Goal: Check status: Check status

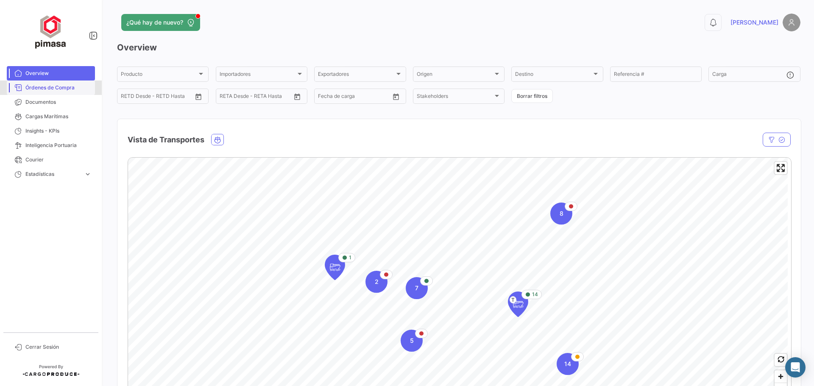
click at [51, 86] on span "Órdenes de Compra" at bounding box center [58, 88] width 66 height 8
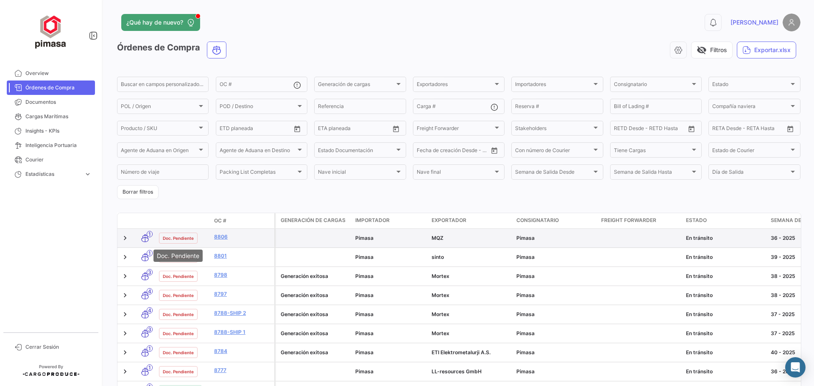
click at [172, 241] on span "Doc. Pendiente" at bounding box center [178, 238] width 31 height 7
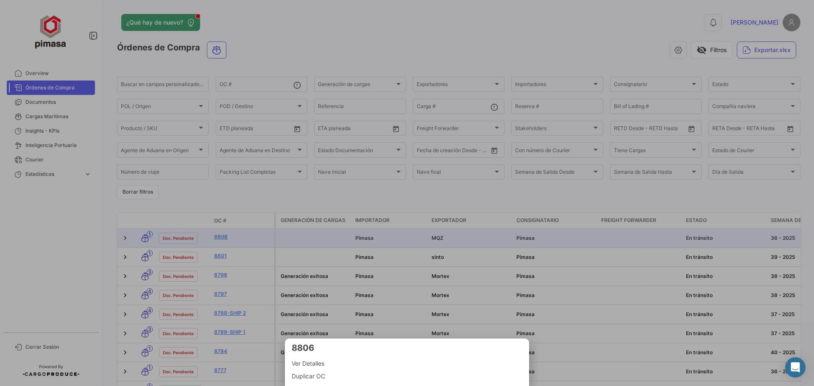
drag, startPoint x: 812, startPoint y: 172, endPoint x: 803, endPoint y: 228, distance: 57.3
click at [814, 221] on div at bounding box center [407, 193] width 814 height 386
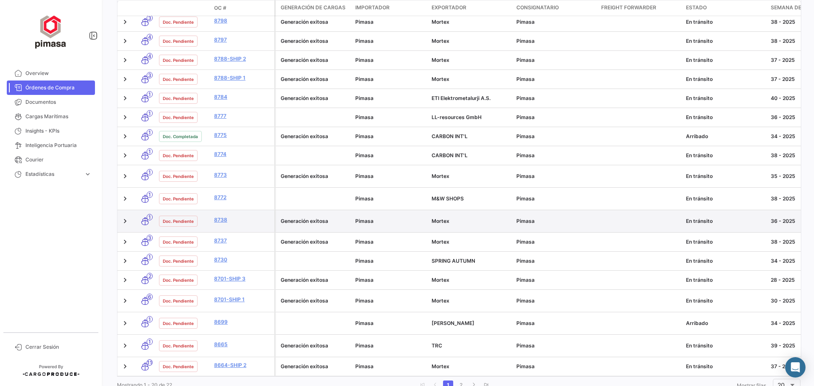
scroll to position [272, 0]
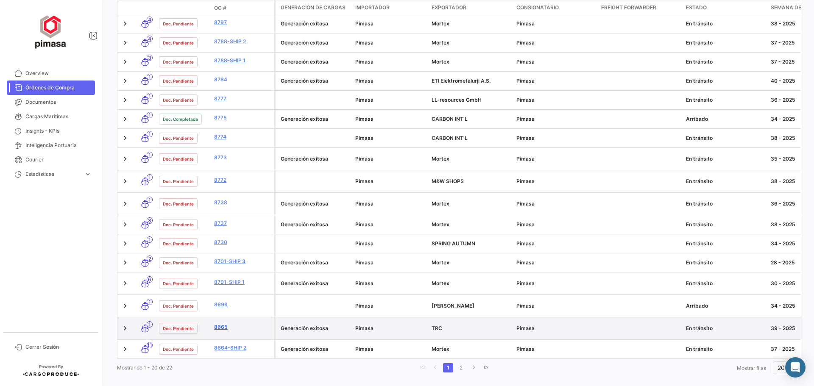
click at [217, 324] on link "8665" at bounding box center [242, 328] width 57 height 8
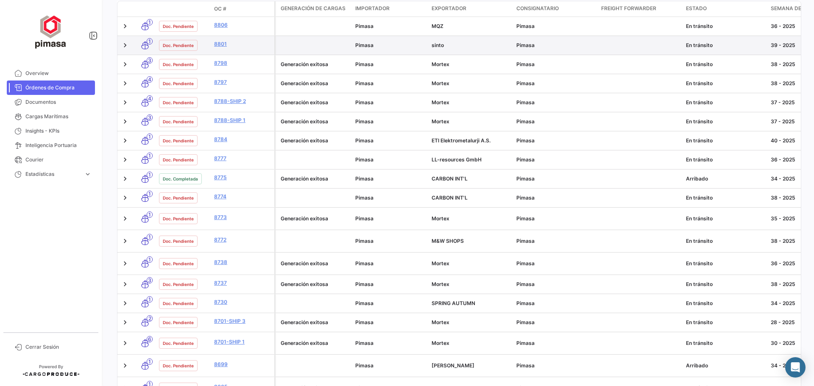
scroll to position [272, 0]
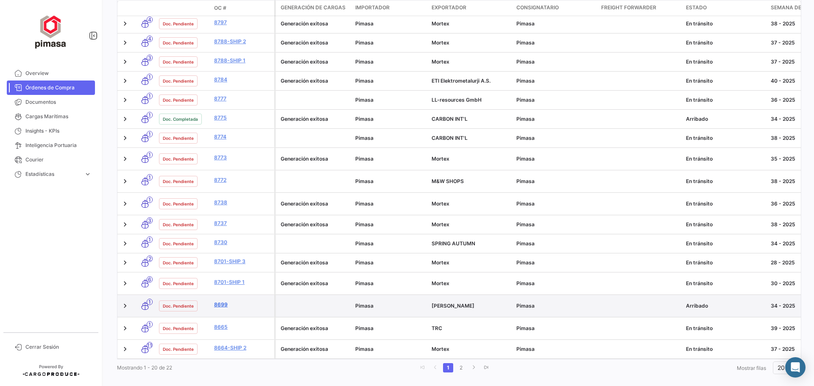
click at [223, 301] on link "8699" at bounding box center [242, 305] width 57 height 8
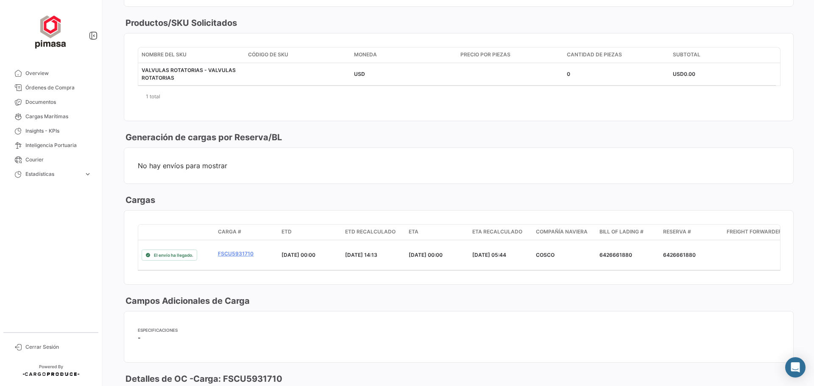
scroll to position [297, 0]
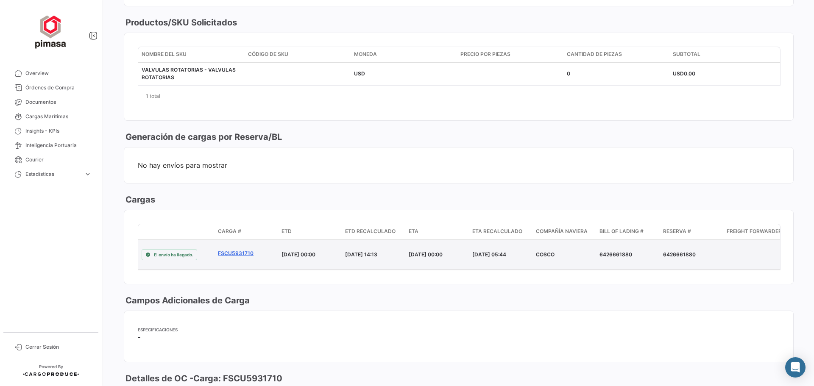
click at [236, 250] on link "FSCU5931710" at bounding box center [246, 254] width 57 height 8
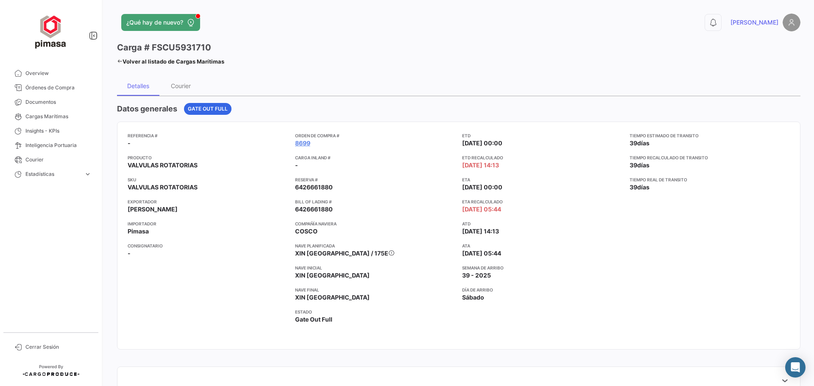
click at [118, 59] on icon at bounding box center [120, 62] width 6 height 6
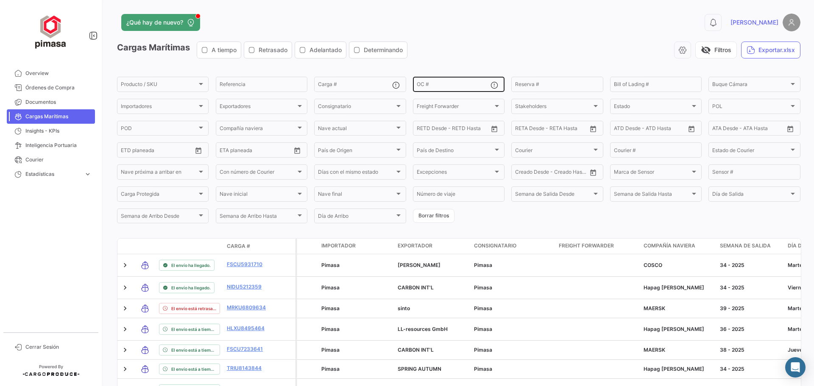
click at [472, 82] on div "OC #" at bounding box center [454, 84] width 74 height 17
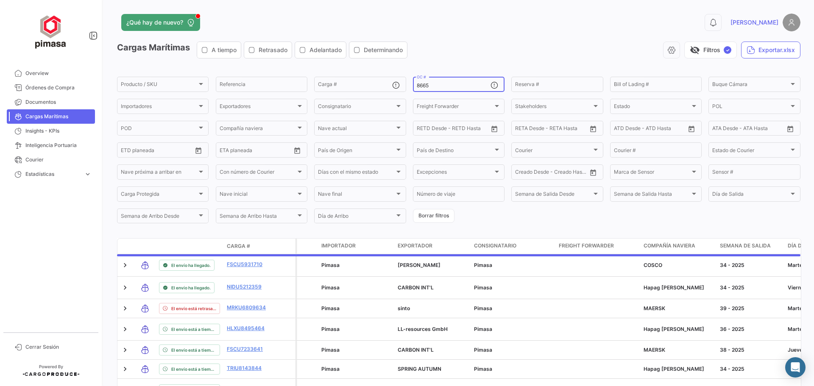
type input "8665"
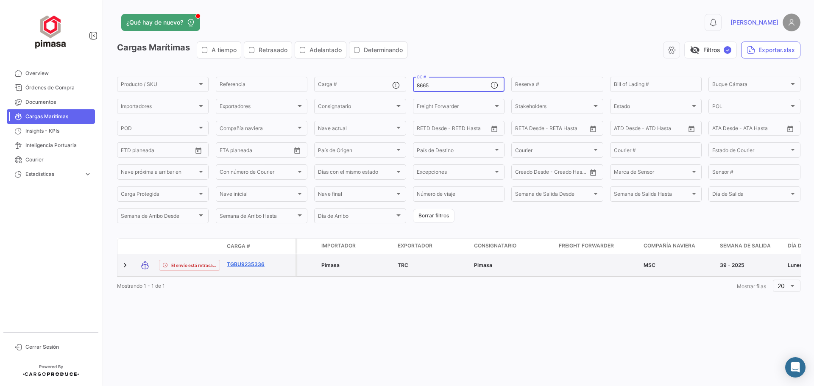
click at [235, 265] on link "TGBU9235336" at bounding box center [249, 265] width 44 height 8
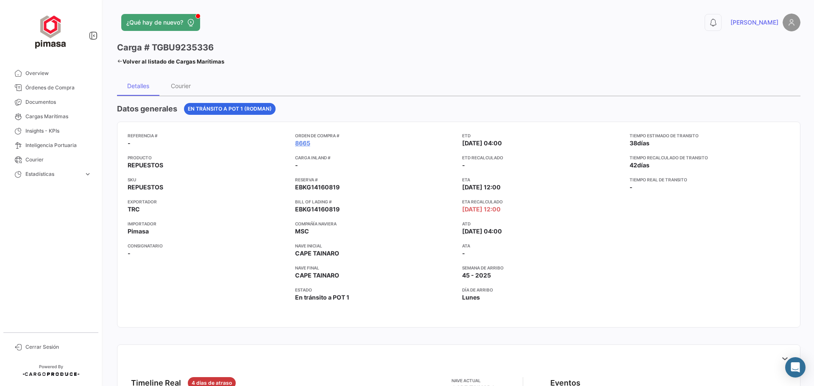
click at [120, 62] on icon at bounding box center [120, 62] width 6 height 6
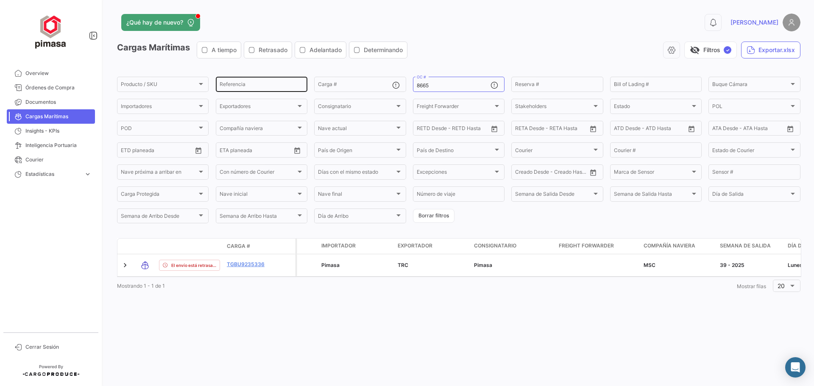
click at [269, 84] on input "Referencia" at bounding box center [262, 86] width 84 height 6
click at [205, 83] on div at bounding box center [201, 84] width 8 height 7
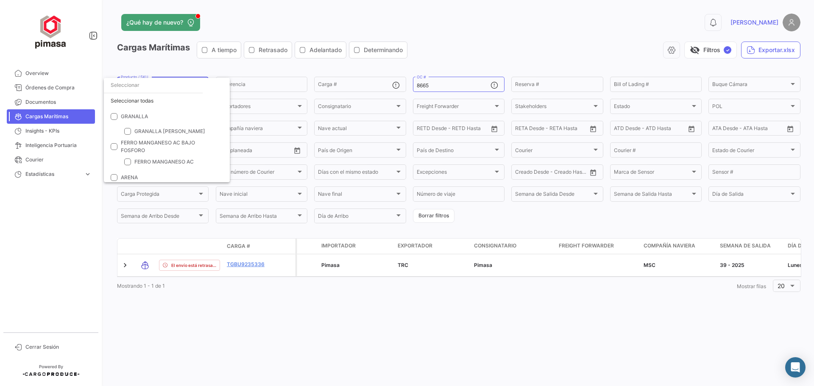
click at [501, 21] on div at bounding box center [407, 193] width 814 height 386
click at [496, 18] on div "0 [PERSON_NAME]" at bounding box center [647, 23] width 308 height 18
